Goal: Information Seeking & Learning: Compare options

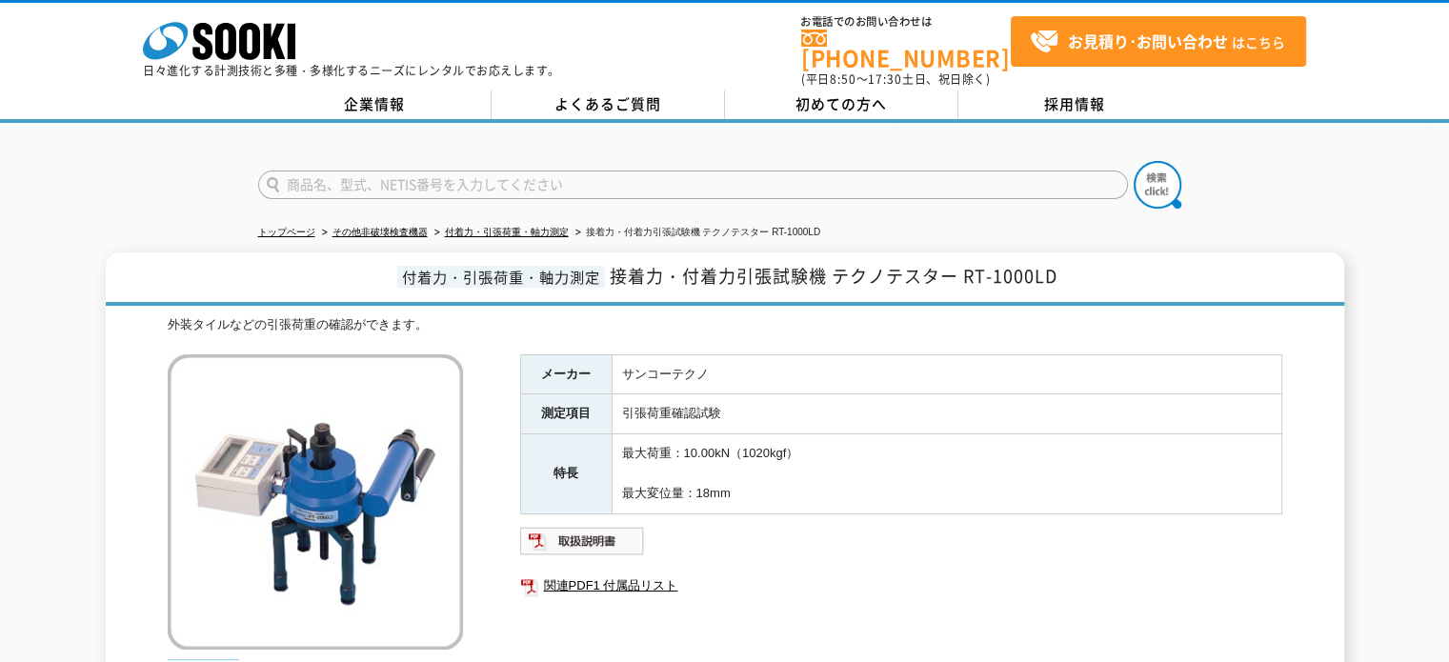
click at [177, 253] on h1 "付着力・引張荷重・軸力測定 接着力・付着力引張試験機 テクノテスター RT-1000LD" at bounding box center [725, 279] width 1239 height 53
click at [554, 227] on link "付着力・引張荷重・軸力測定" at bounding box center [507, 232] width 124 height 10
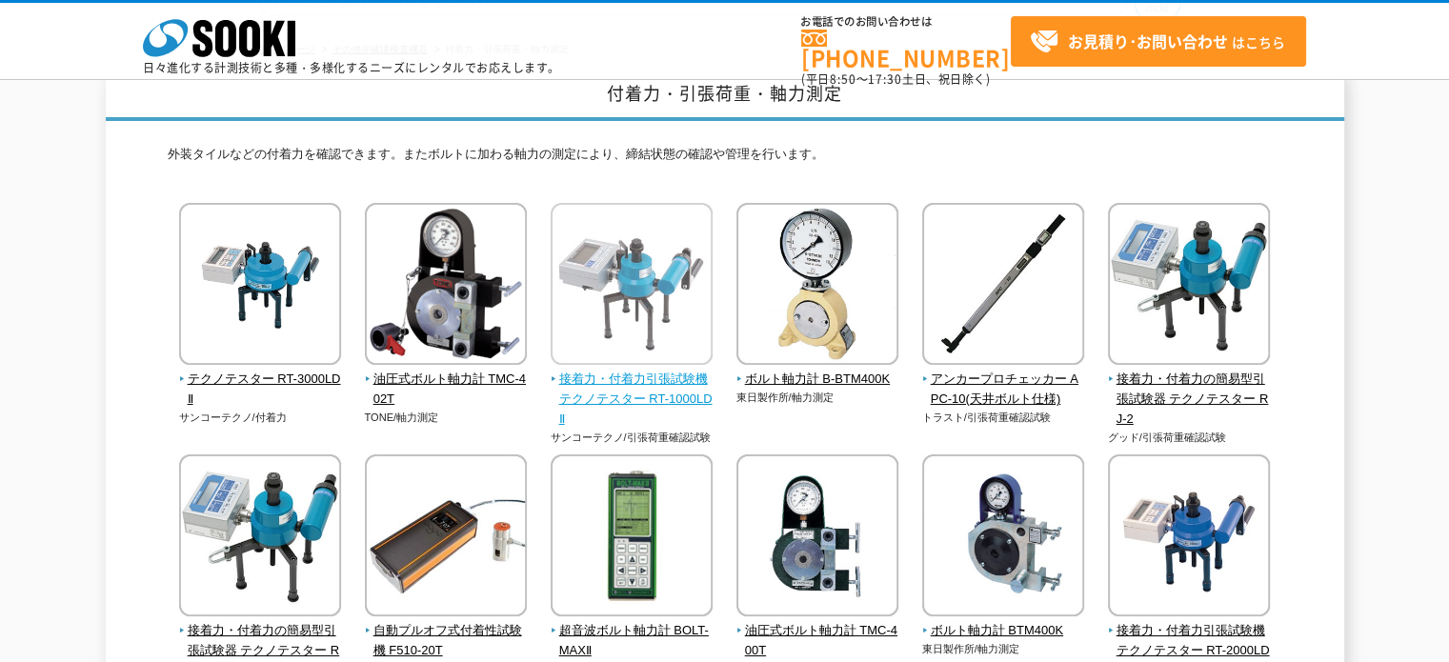
scroll to position [286, 0]
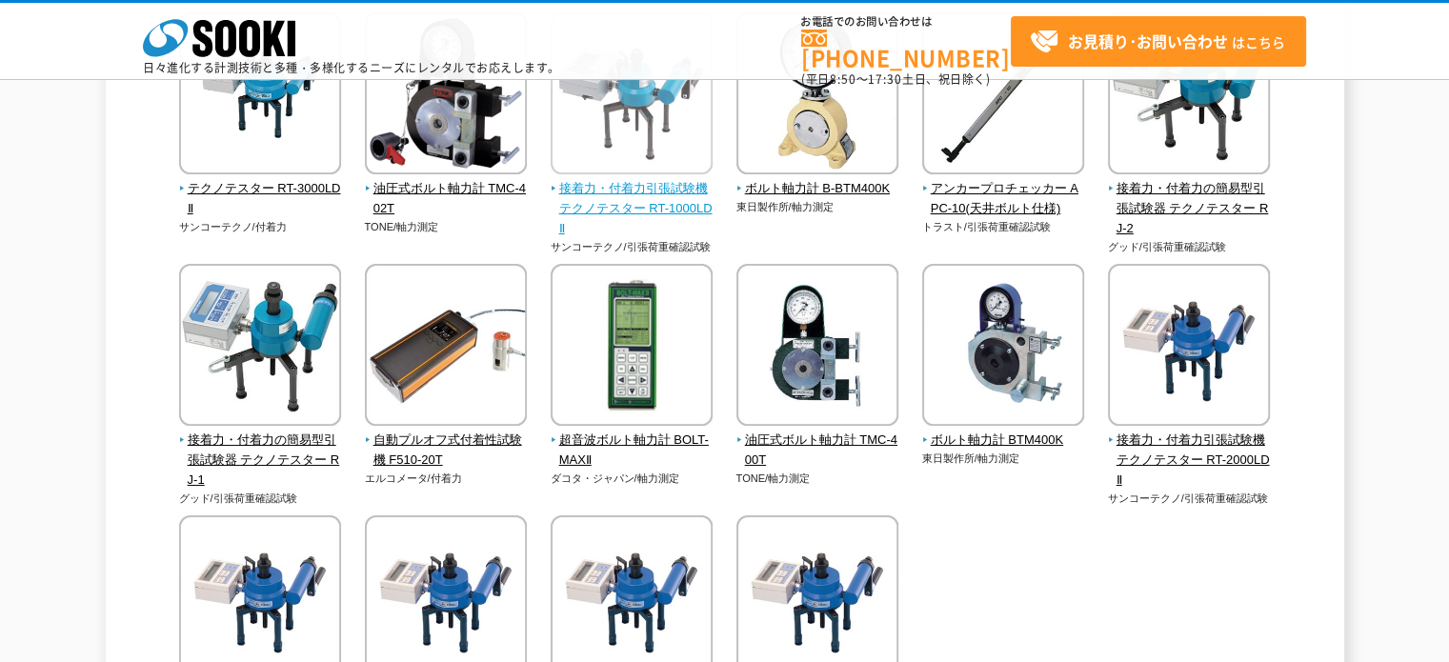
click at [663, 206] on span "接着力・付着力引張試験機 テクノテスター RT-1000LDⅡ" at bounding box center [632, 208] width 163 height 59
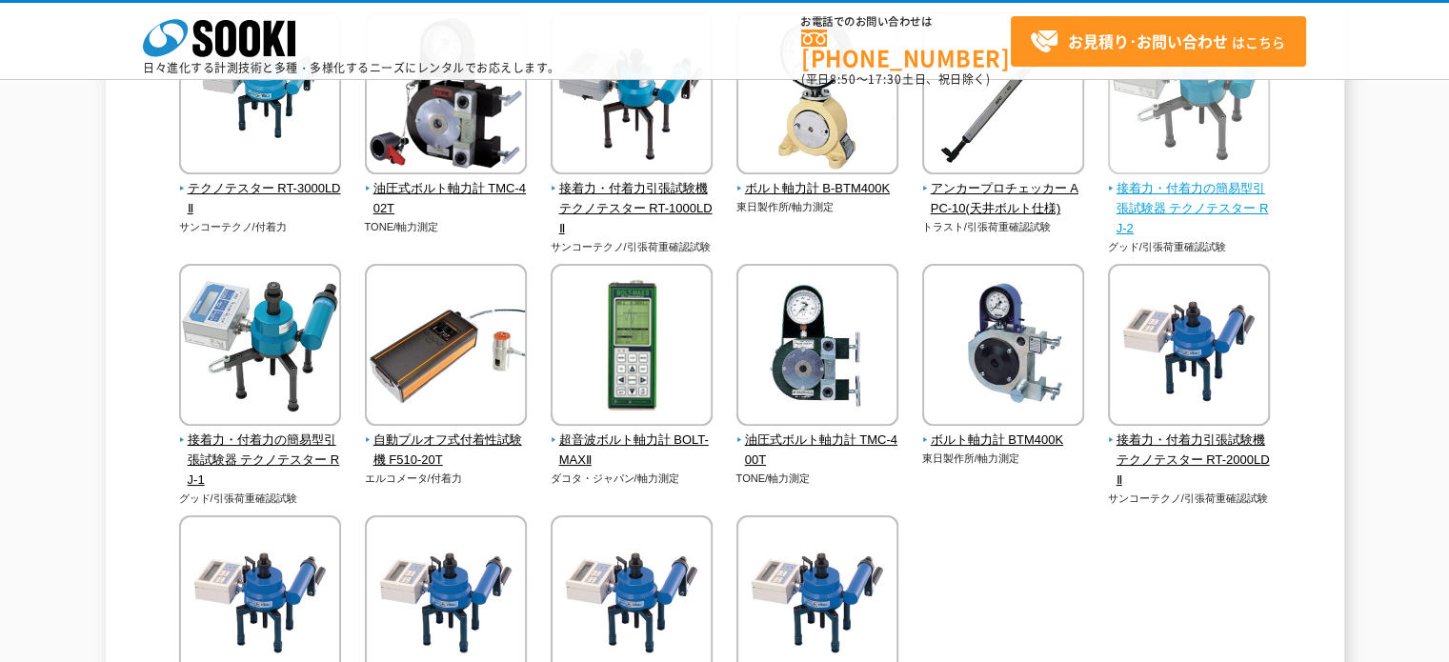
click at [1211, 216] on span "接着力・付着力の簡易型引張試験器 テクノテスター RJ-2" at bounding box center [1189, 208] width 163 height 59
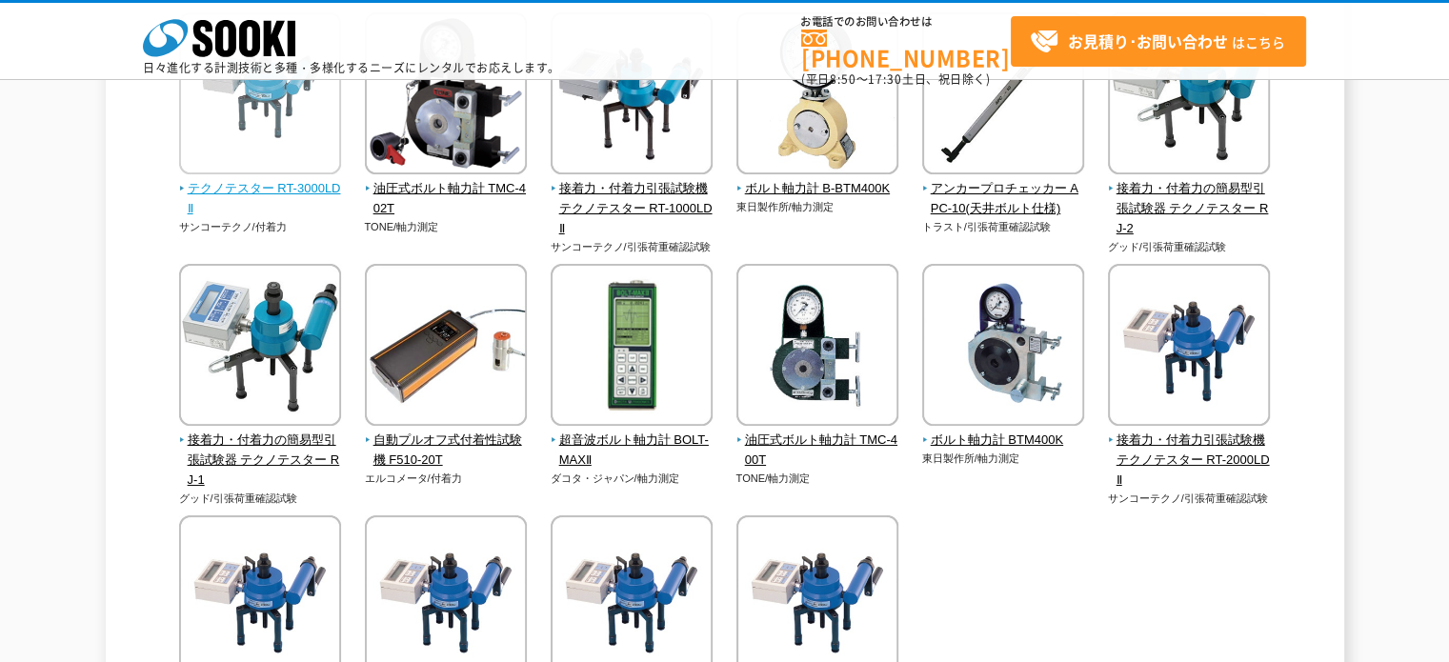
click at [291, 185] on span "テクノテスター RT-3000LDⅡ" at bounding box center [260, 199] width 163 height 40
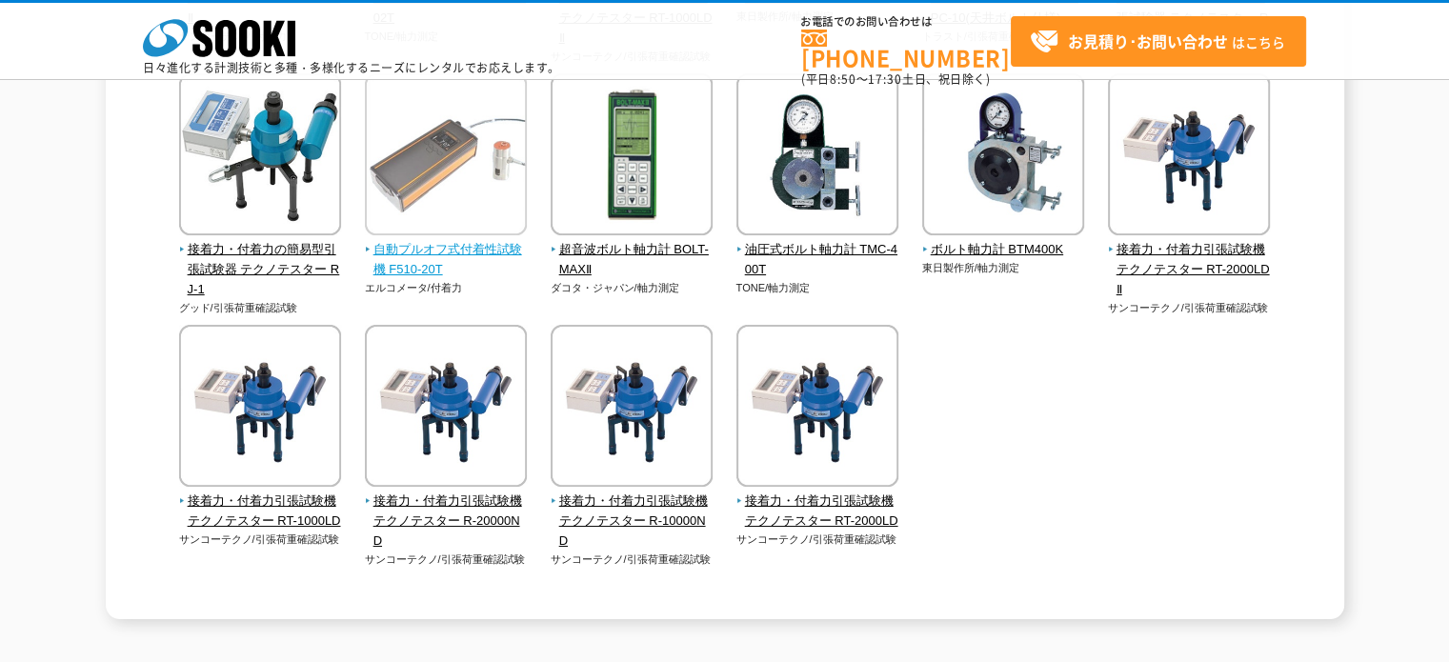
scroll to position [572, 0]
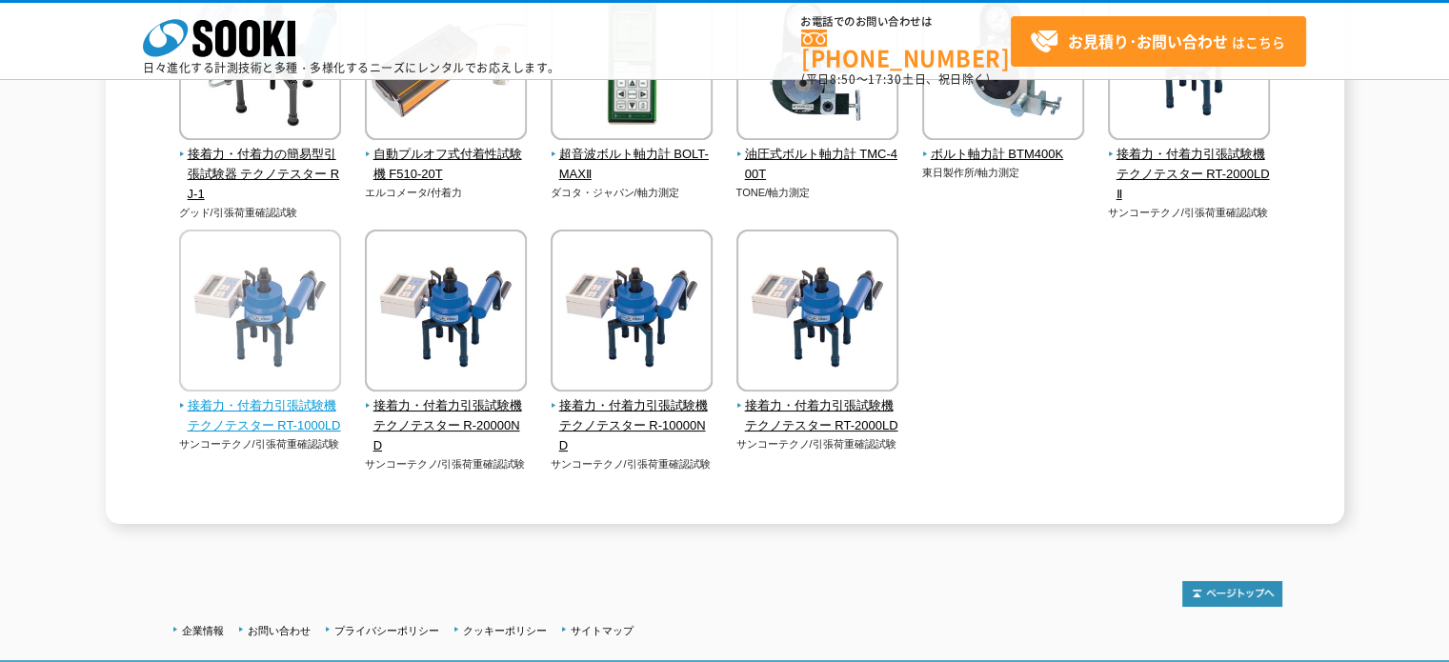
click at [247, 370] on img at bounding box center [260, 313] width 162 height 167
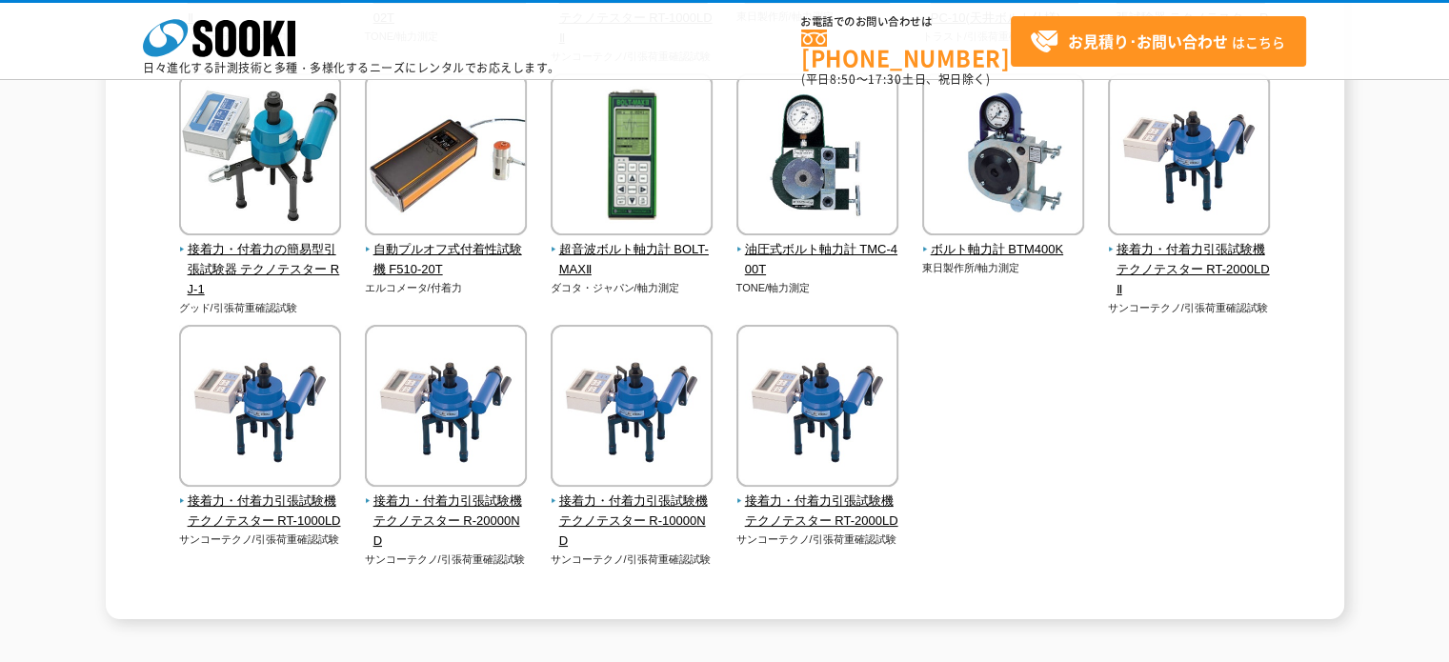
scroll to position [286, 0]
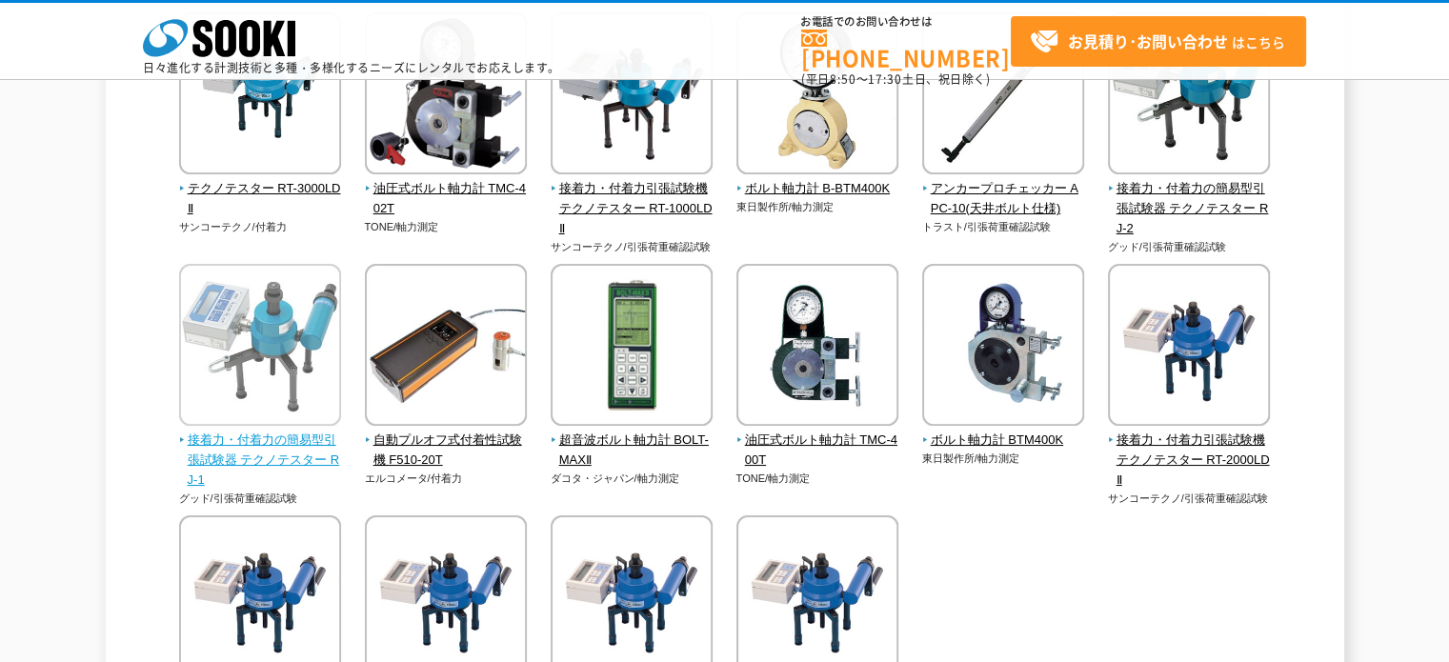
click at [209, 458] on span "接着力・付着力の簡易型引張試験器 テクノテスター RJ-1" at bounding box center [260, 460] width 163 height 59
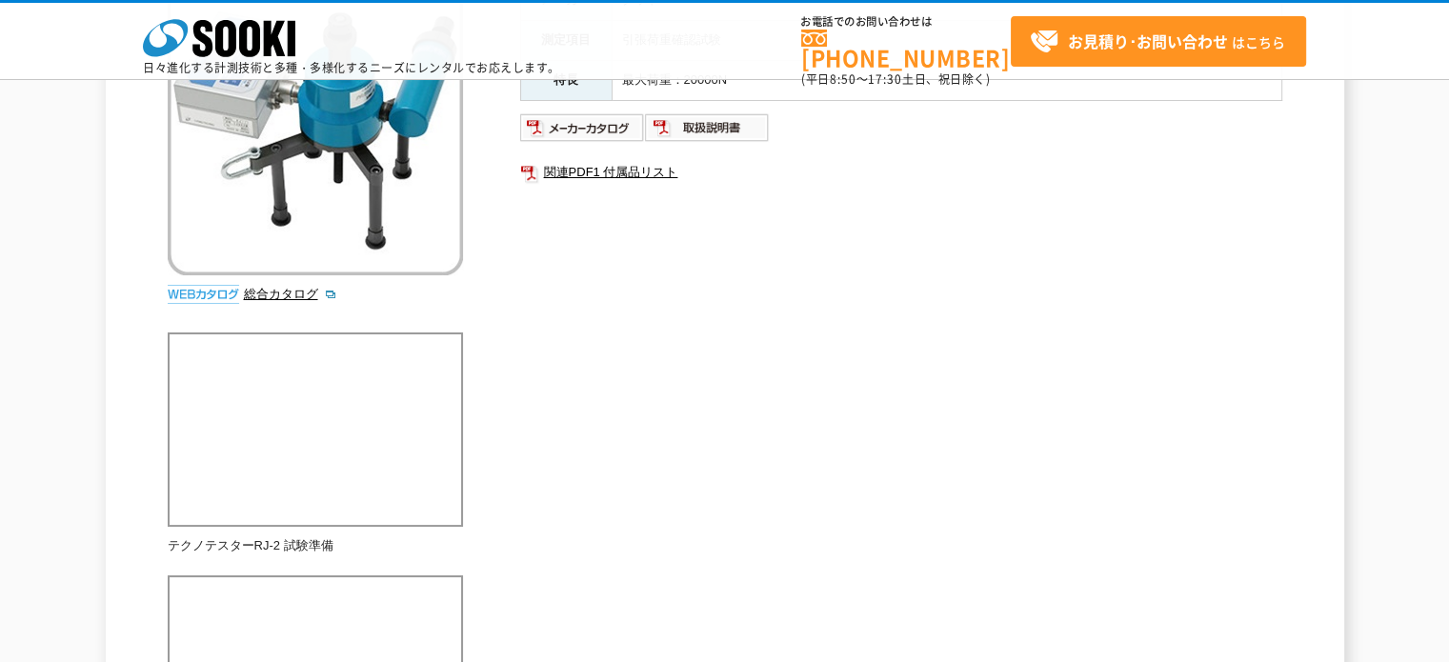
scroll to position [95, 0]
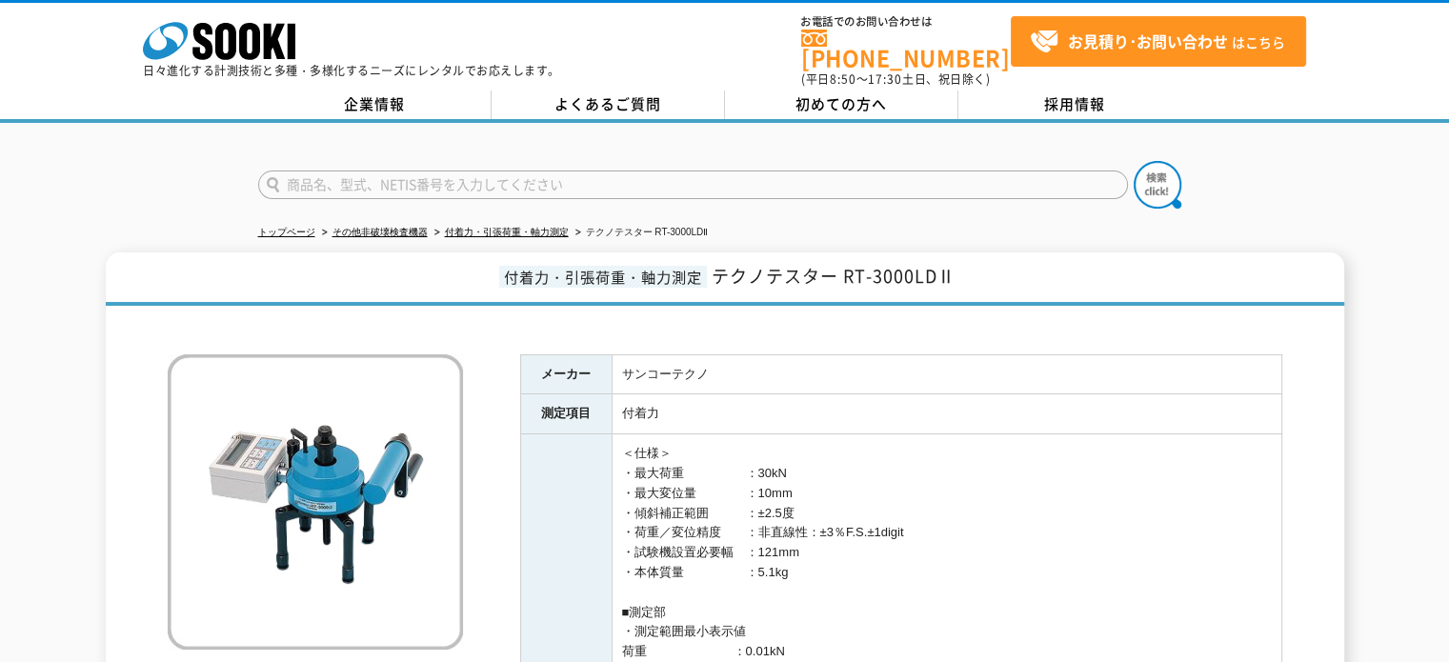
scroll to position [191, 0]
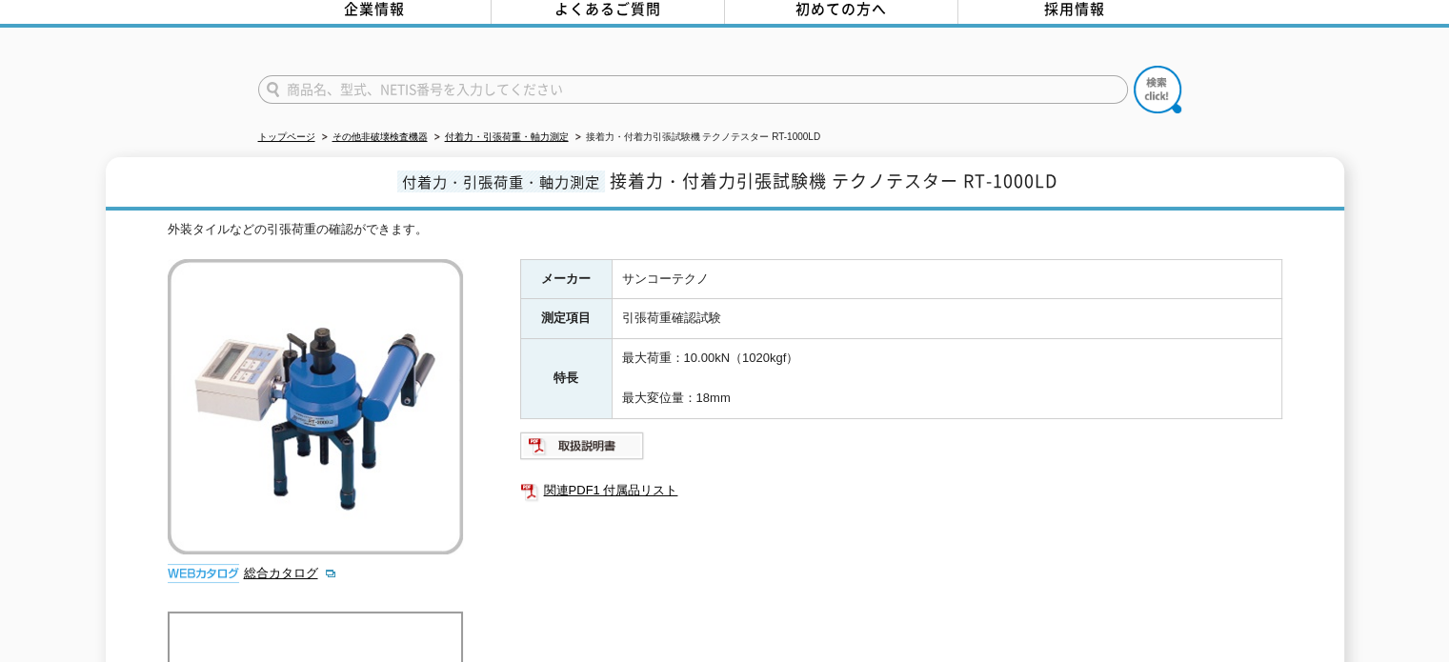
scroll to position [191, 0]
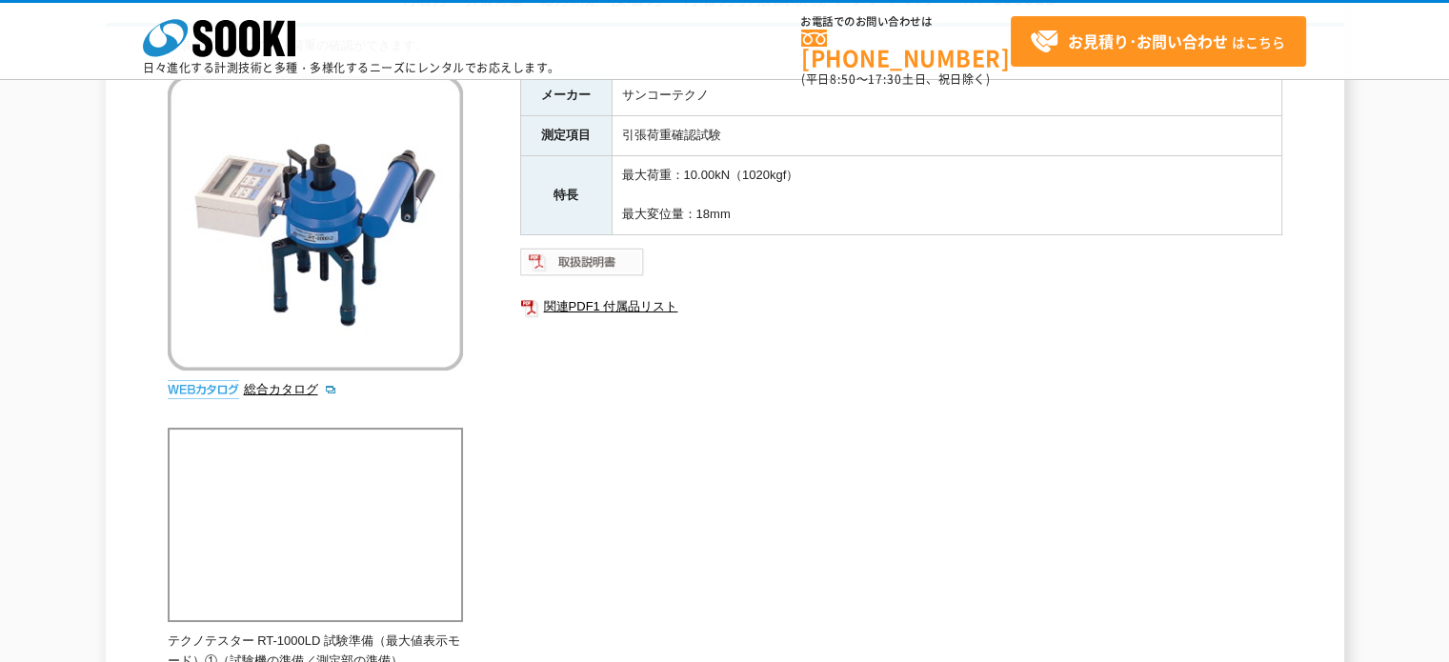
click at [587, 270] on img at bounding box center [582, 262] width 125 height 30
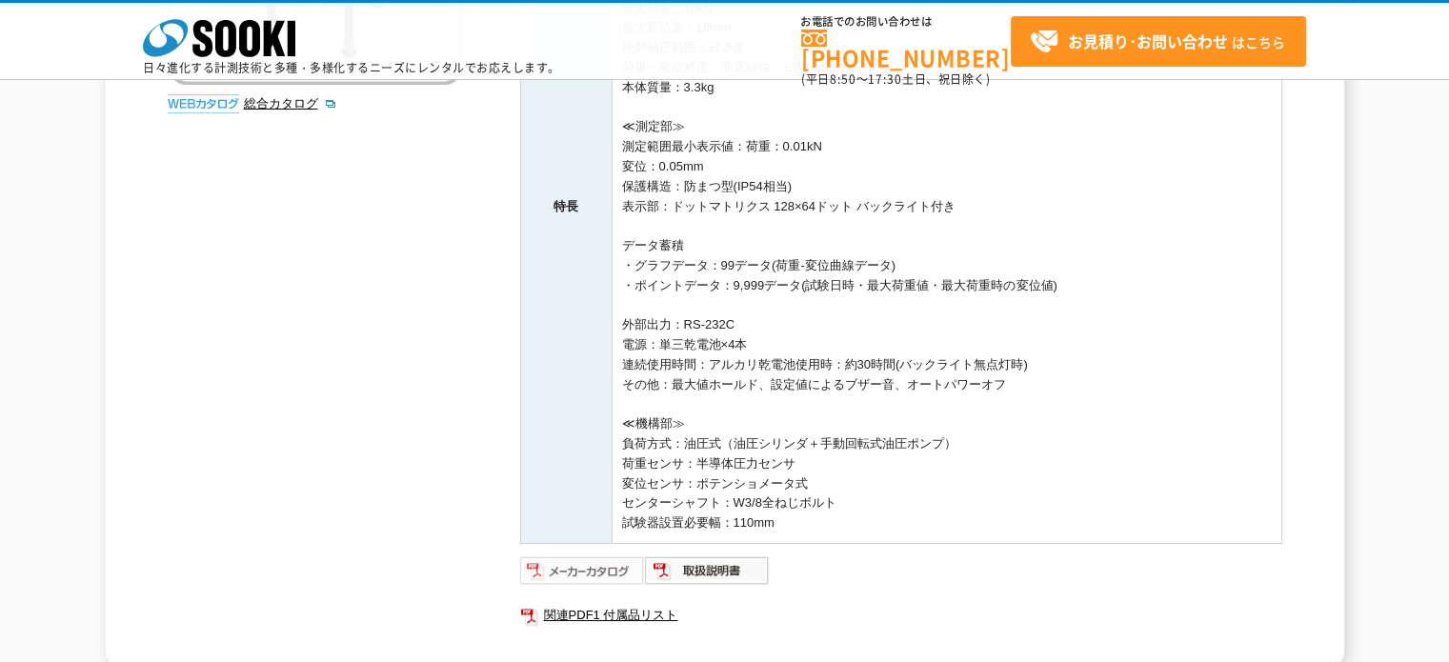
scroll to position [667, 0]
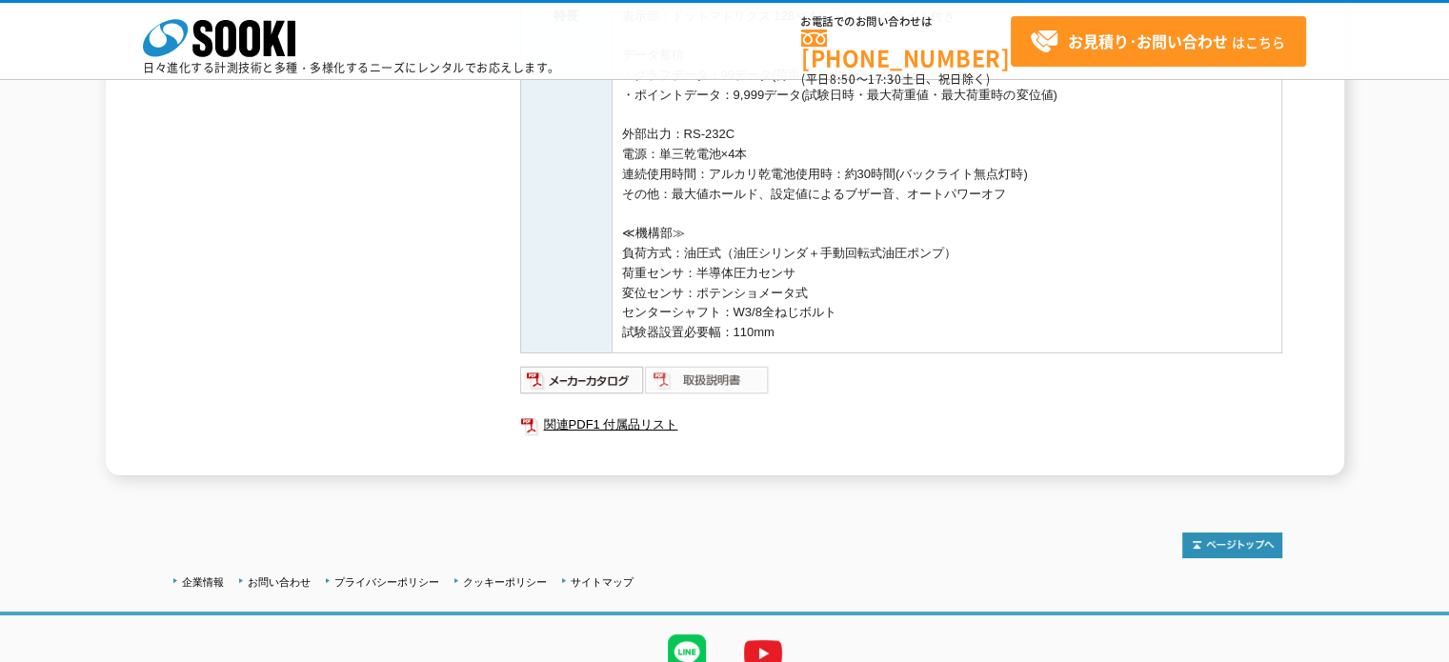
click at [698, 384] on img at bounding box center [707, 380] width 125 height 30
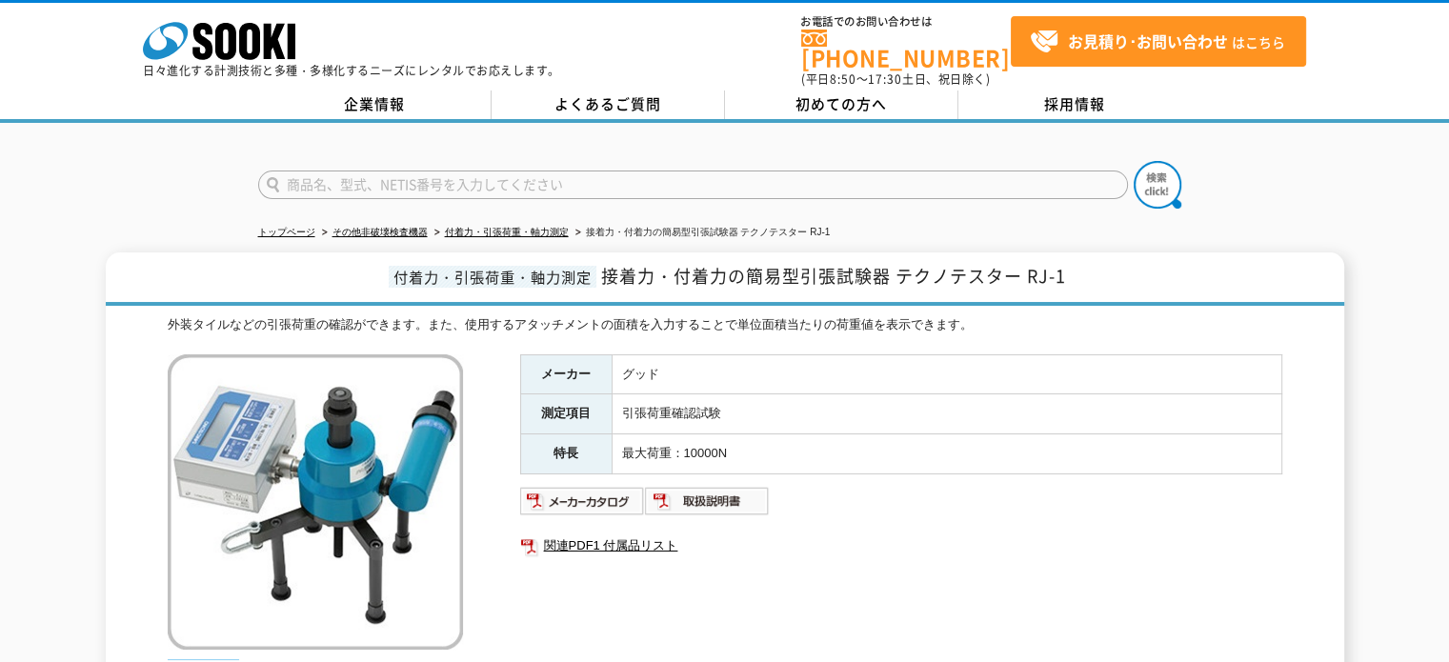
scroll to position [95, 0]
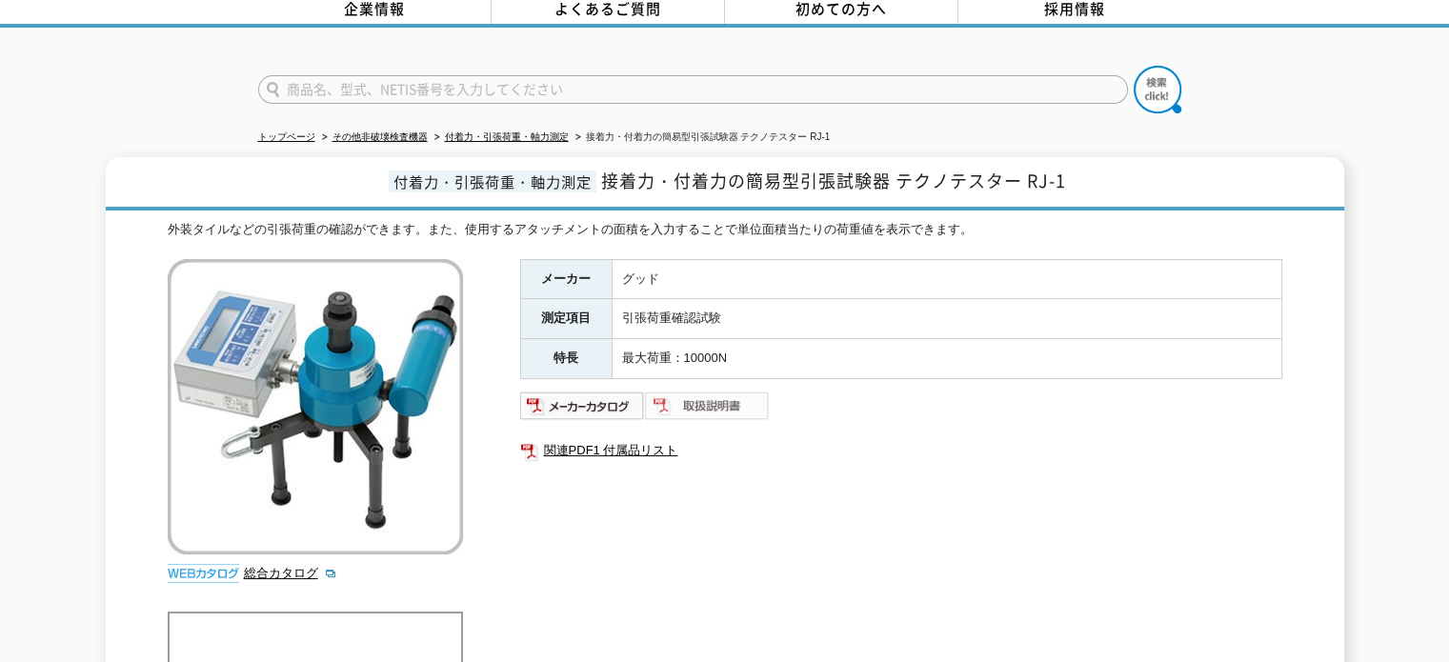
click at [688, 398] on img at bounding box center [707, 406] width 125 height 30
